Goal: Information Seeking & Learning: Learn about a topic

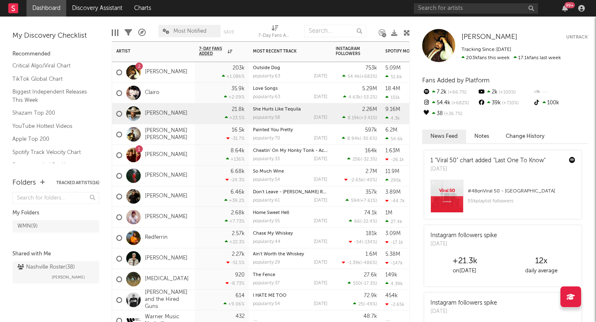
click at [152, 109] on div "[PERSON_NAME]" at bounding box center [151, 114] width 71 height 24
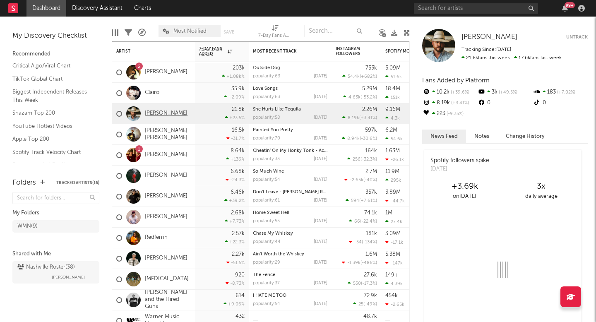
click at [152, 110] on link "[PERSON_NAME]" at bounding box center [166, 113] width 43 height 7
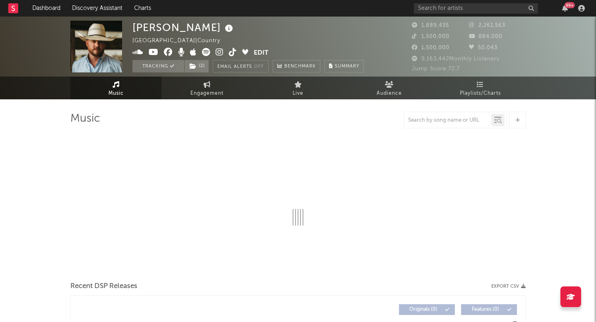
select select "6m"
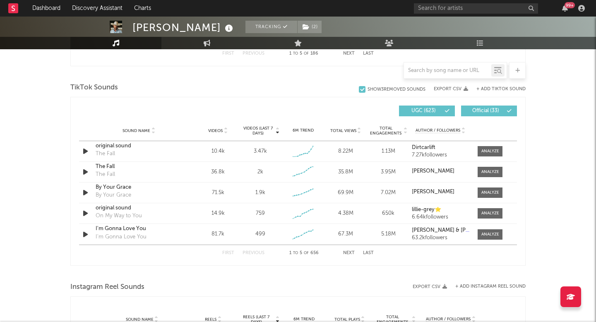
scroll to position [536, 0]
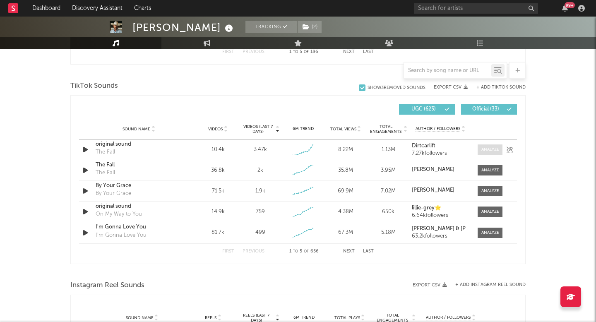
click at [492, 146] on span at bounding box center [490, 149] width 25 height 10
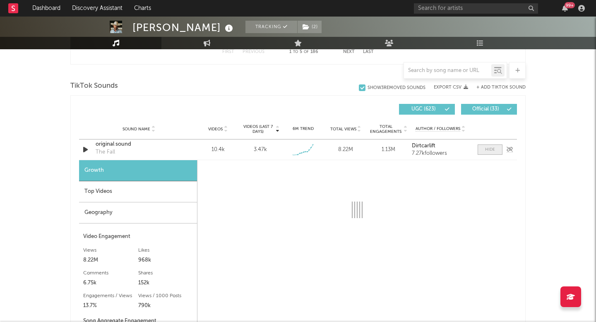
select select "1w"
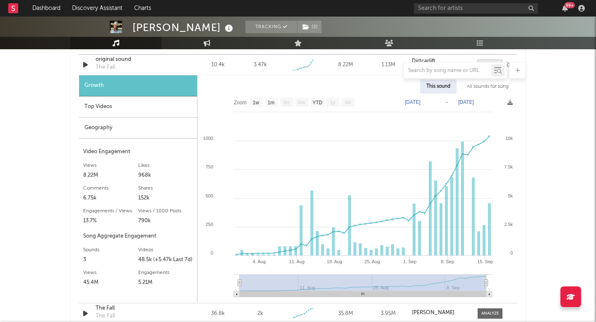
scroll to position [620, 0]
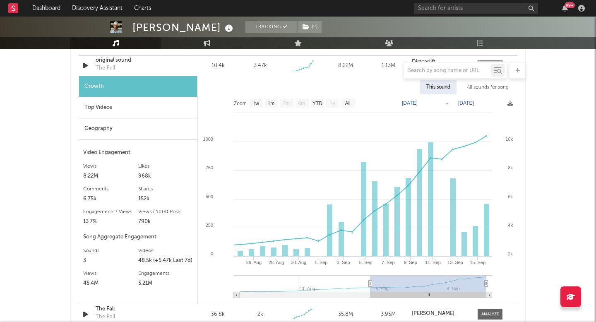
type input "[DATE]"
drag, startPoint x: 241, startPoint y: 282, endPoint x: 373, endPoint y: 286, distance: 131.7
click at [372, 286] on icon at bounding box center [370, 284] width 3 height 6
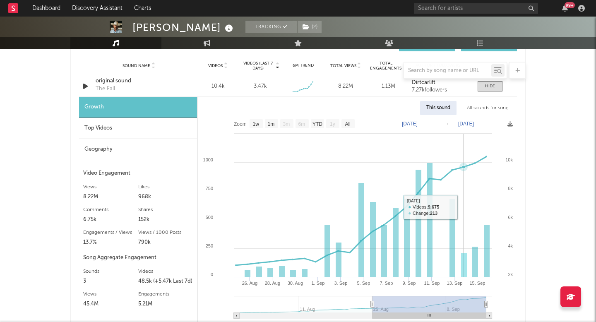
scroll to position [597, 0]
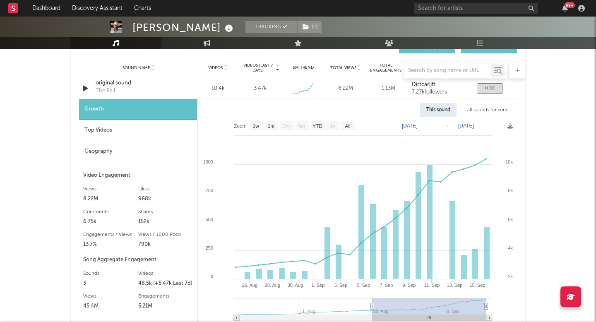
click at [548, 71] on div "[PERSON_NAME] Tracking ( 2 ) [GEOGRAPHIC_DATA] | Country Edit Tracking ( 2 ) Em…" at bounding box center [298, 159] width 596 height 1479
click at [159, 136] on div "Top Videos" at bounding box center [138, 130] width 118 height 21
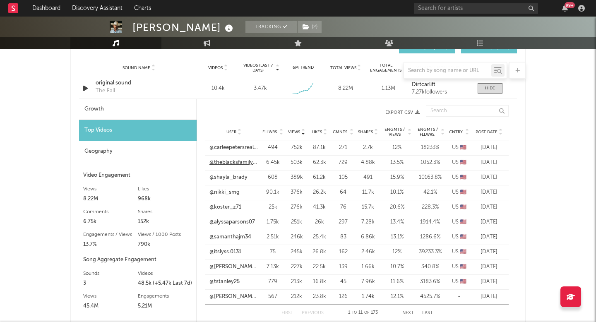
click at [235, 163] on link "@theblacksfamilyof7" at bounding box center [234, 163] width 49 height 8
click at [229, 193] on link "@nikki_smg" at bounding box center [225, 192] width 30 height 8
click at [491, 130] on span "Post Date" at bounding box center [487, 132] width 22 height 5
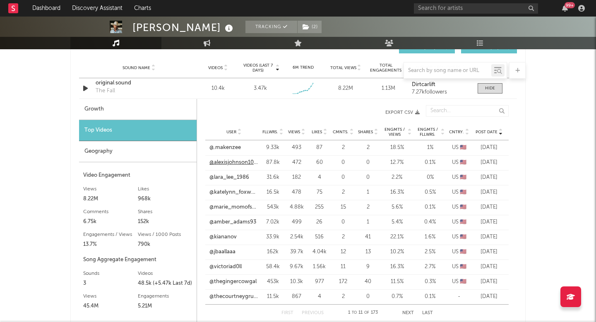
click at [227, 162] on link "@alexisjohnson1019" at bounding box center [234, 163] width 49 height 8
click at [219, 144] on link "@.makenzee" at bounding box center [225, 148] width 31 height 8
click at [230, 191] on link "@katelynn_foxworth" at bounding box center [234, 192] width 49 height 8
click at [222, 219] on link "@amber_adams93" at bounding box center [233, 222] width 47 height 8
click at [228, 248] on link "@jbaallaaa" at bounding box center [223, 252] width 26 height 8
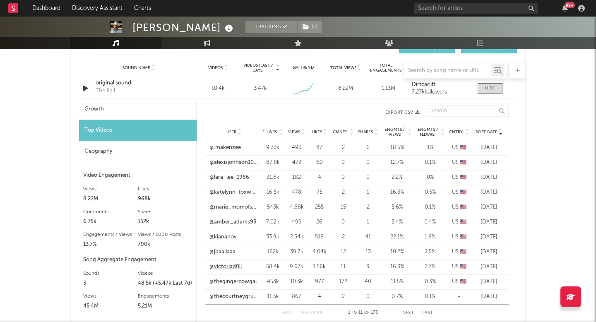
click at [237, 266] on link "@victoriad0ll" at bounding box center [226, 267] width 32 height 8
click at [223, 286] on div "User @thegingercowgal Fllwrs. 453k Views 10.3k Likes 977 Cmnts. 172 Shares 40 E…" at bounding box center [356, 282] width 303 height 15
click at [223, 284] on link "@thegingercowgal" at bounding box center [233, 282] width 47 height 8
click at [239, 291] on div "User @thecourtneygrutza Fllwrs. 11.5k Views 867 Likes 4 Cmnts. 2 Shares 0 Engmt…" at bounding box center [356, 296] width 303 height 15
click at [239, 296] on link "@thecourtneygrutza" at bounding box center [234, 297] width 49 height 8
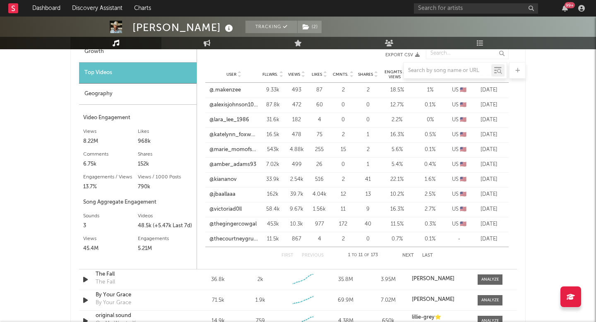
scroll to position [665, 0]
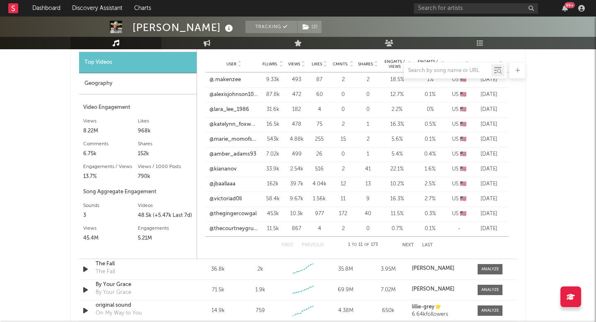
click at [405, 243] on button "Next" at bounding box center [408, 245] width 12 height 5
click at [232, 108] on link "@[PERSON_NAME].ann_spam" at bounding box center [234, 110] width 49 height 8
click at [241, 139] on link "@shayla_brady" at bounding box center [229, 139] width 38 height 8
click at [233, 151] on link "@[GEOGRAPHIC_DATA]" at bounding box center [234, 154] width 49 height 8
click at [222, 215] on link "@alexxshaww" at bounding box center [227, 214] width 35 height 8
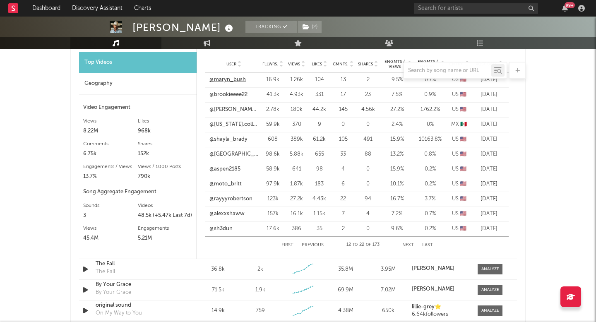
click at [229, 79] on link "@maryn_bush" at bounding box center [228, 80] width 36 height 8
click at [289, 246] on button "First" at bounding box center [288, 245] width 12 height 5
click at [241, 214] on link "@thegingercowgal" at bounding box center [233, 214] width 47 height 8
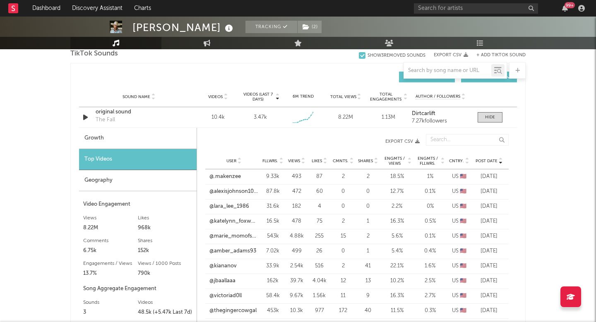
scroll to position [582, 0]
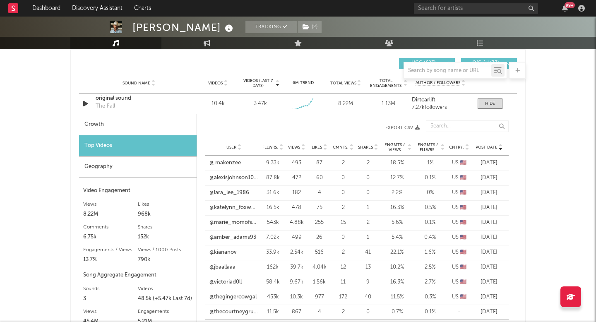
click at [156, 118] on div "Growth" at bounding box center [138, 124] width 118 height 21
select select "1w"
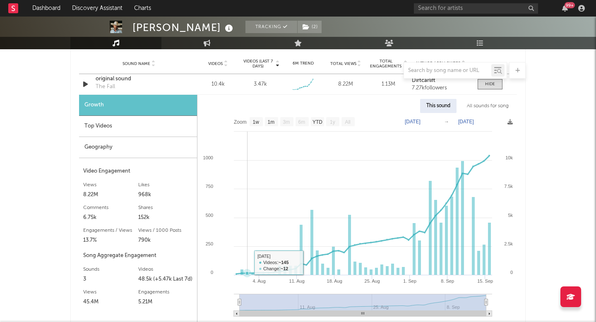
scroll to position [602, 0]
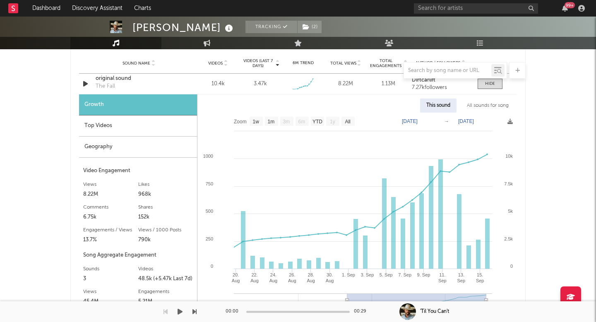
type input "[DATE]"
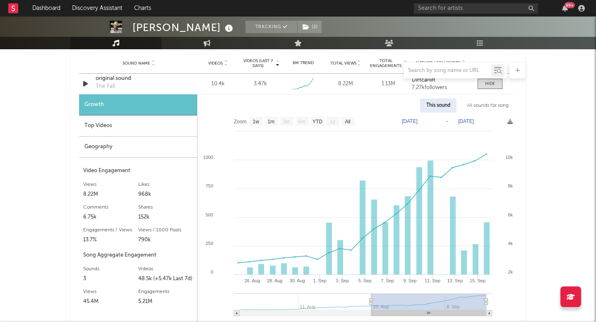
drag, startPoint x: 239, startPoint y: 299, endPoint x: 368, endPoint y: 288, distance: 130.0
click at [369, 289] on icon "Created with Highcharts 10.3.3 [DATE]. Sep [DATE]. Aug 30. [DATE]. [DATE]. [DAT…" at bounding box center [357, 218] width 320 height 210
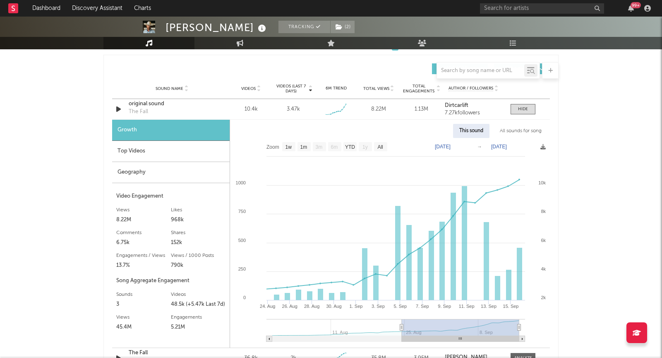
scroll to position [575, 0]
